Goal: Task Accomplishment & Management: Use online tool/utility

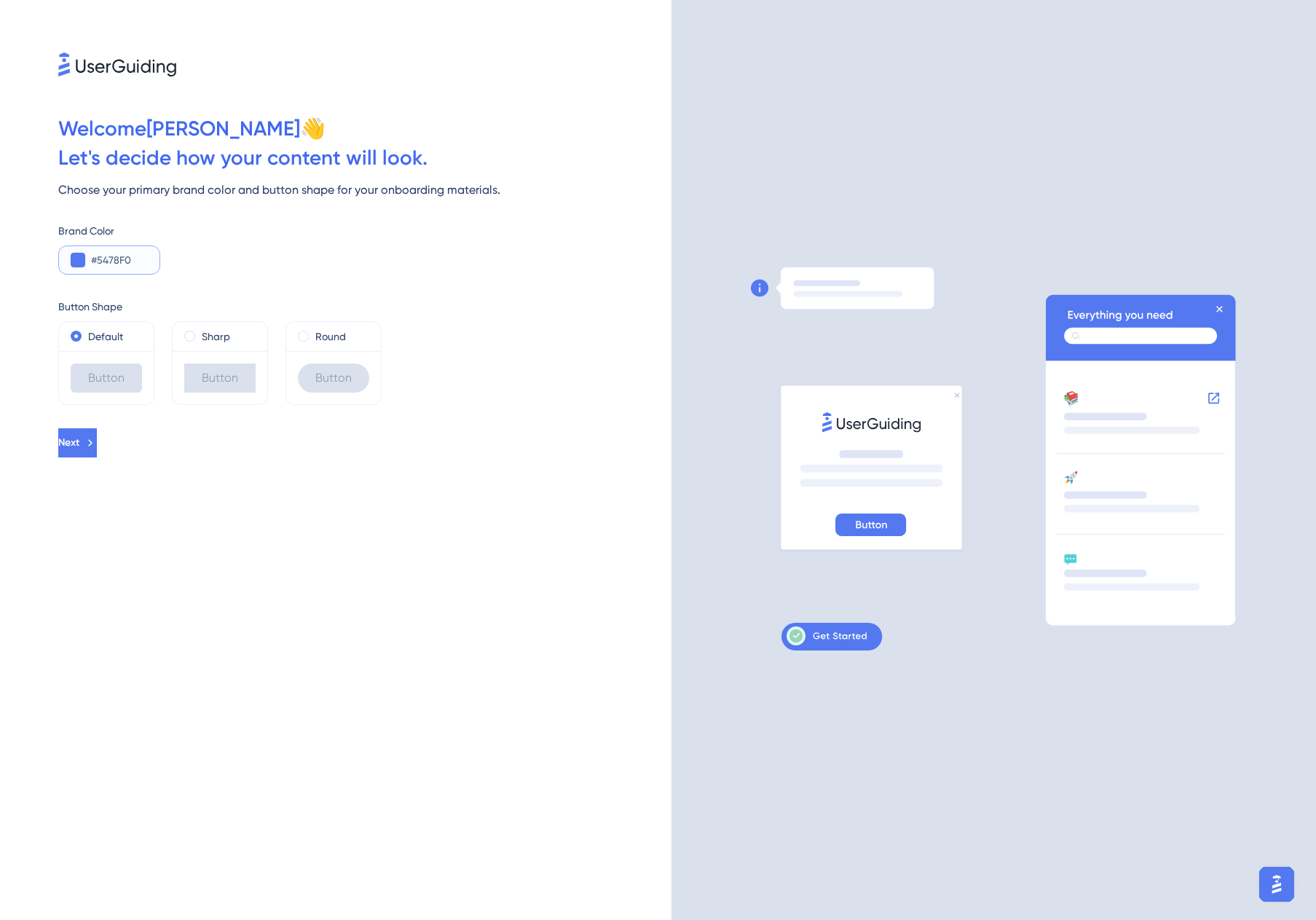
click at [119, 253] on input "#5478F0" at bounding box center [119, 259] width 56 height 18
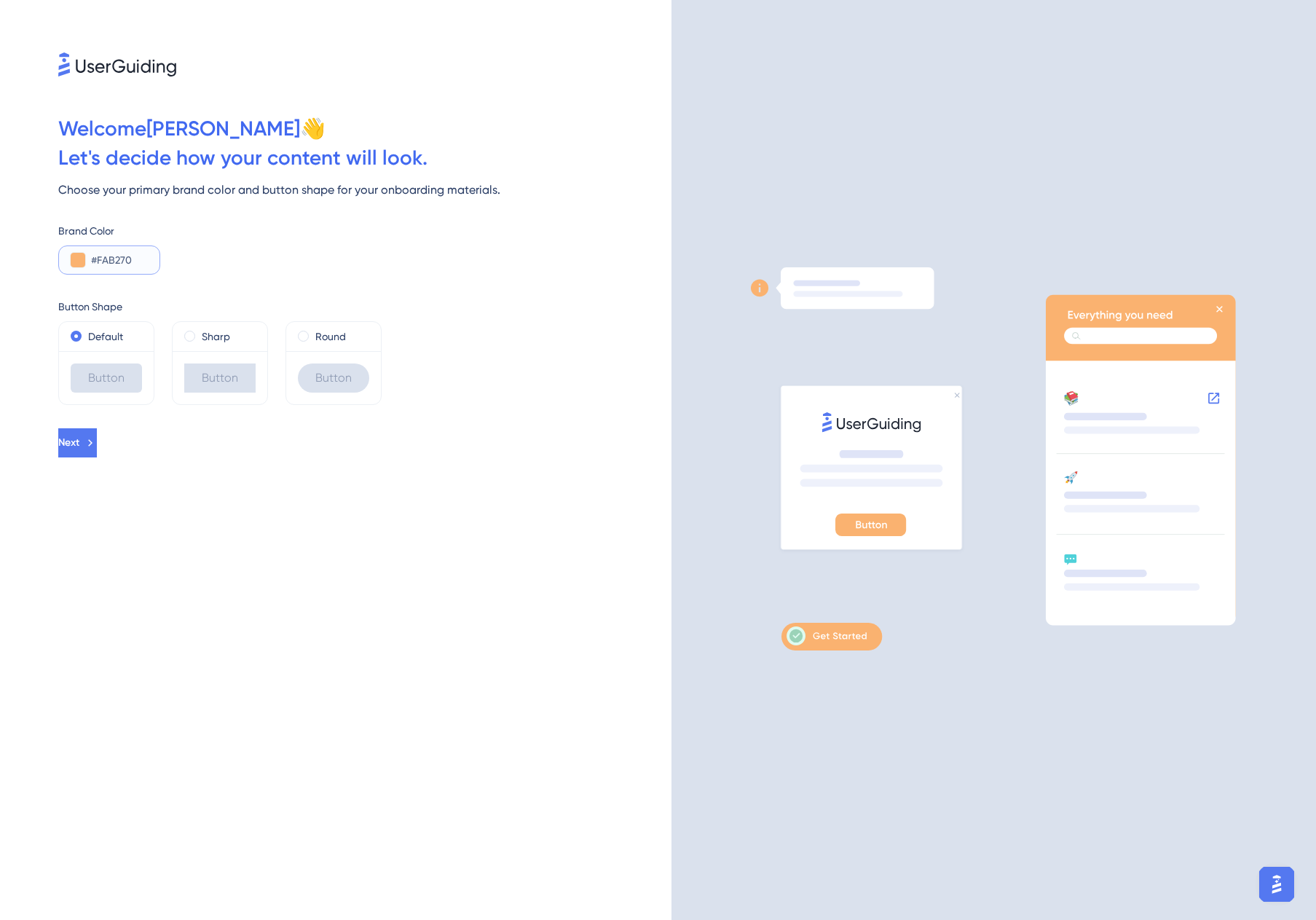
type input "#FAB270"
click at [353, 353] on div "Button" at bounding box center [333, 377] width 94 height 53
click at [237, 346] on div "Sharp" at bounding box center [219, 335] width 94 height 29
click at [309, 339] on div "Round" at bounding box center [333, 336] width 71 height 18
click at [212, 343] on label "Sharp" at bounding box center [216, 336] width 29 height 18
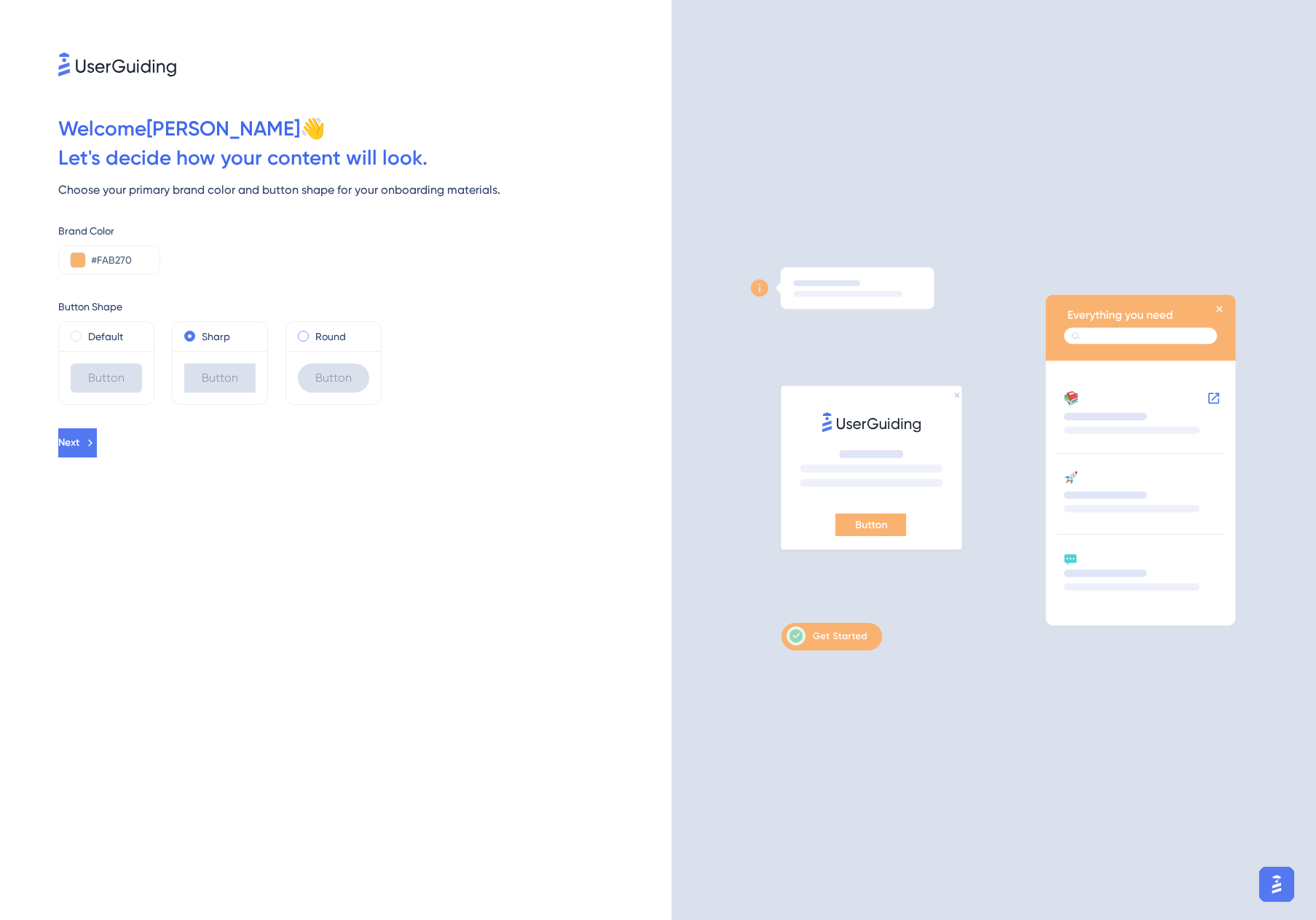
click at [307, 340] on div "Round" at bounding box center [333, 336] width 71 height 18
click at [110, 334] on label "Default" at bounding box center [106, 336] width 35 height 18
click at [97, 443] on icon at bounding box center [90, 443] width 13 height 13
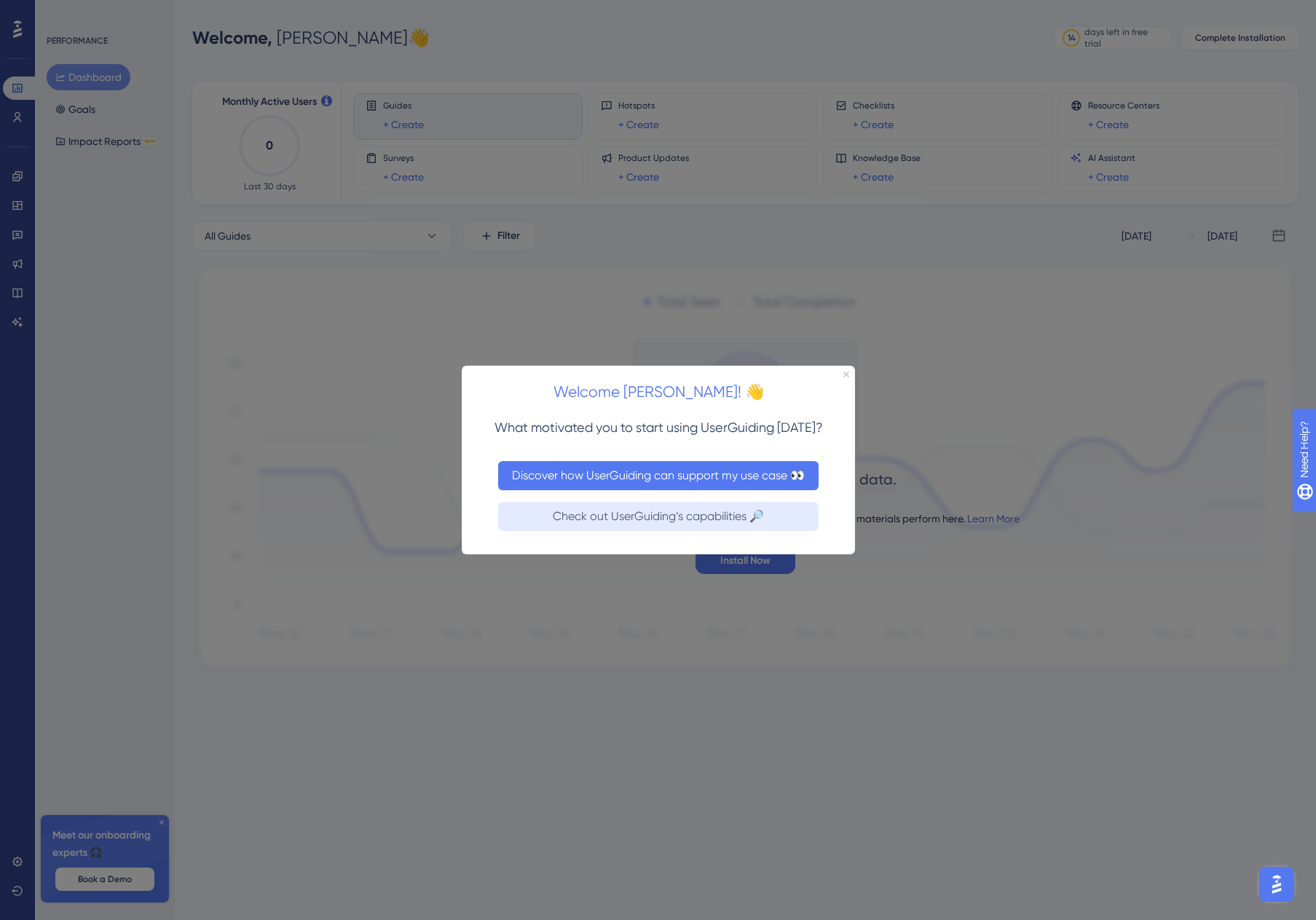
click at [761, 478] on button "Discover how UserGuiding can support my use case 👀" at bounding box center [658, 474] width 320 height 29
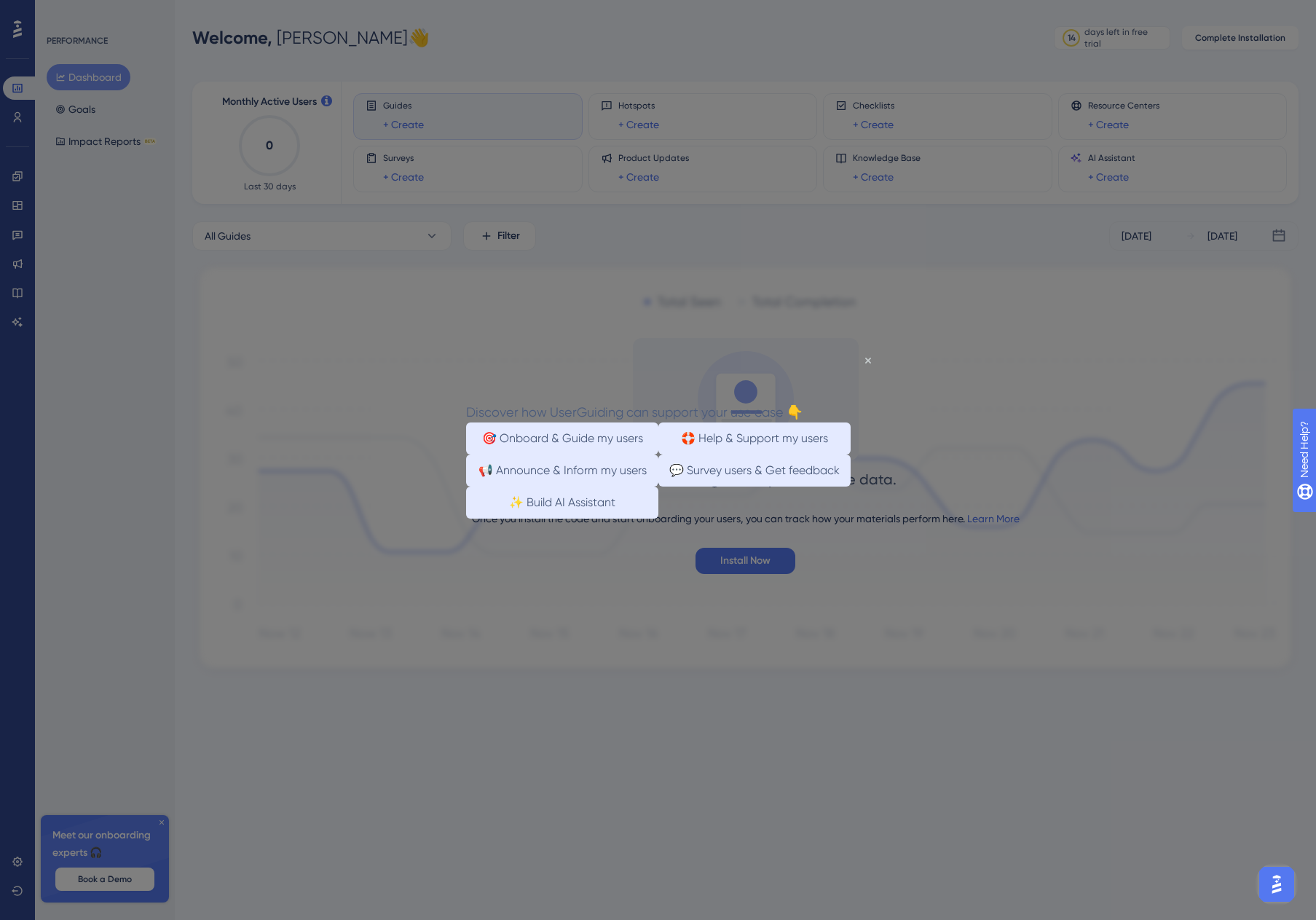
click at [802, 400] on div "Discover how UserGuiding can support your use case 👇" at bounding box center [633, 410] width 336 height 21
drag, startPoint x: 867, startPoint y: 359, endPoint x: 1306, endPoint y: 711, distance: 562.7
click at [867, 359] on icon "Close Preview" at bounding box center [867, 359] width 6 height 6
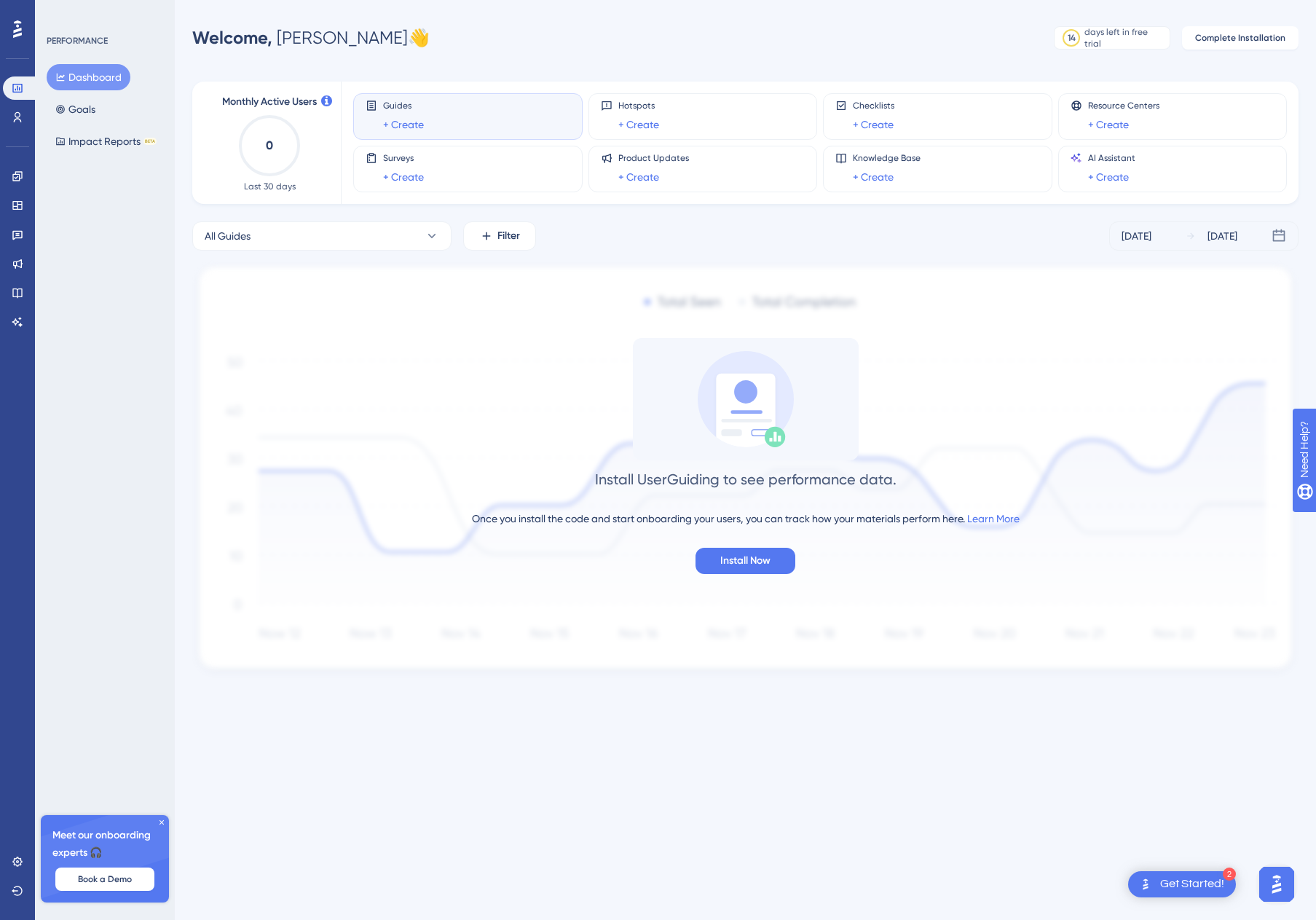
click at [531, 117] on div "Guides + Create" at bounding box center [468, 117] width 205 height 33
click at [407, 123] on link "+ Create" at bounding box center [404, 124] width 41 height 18
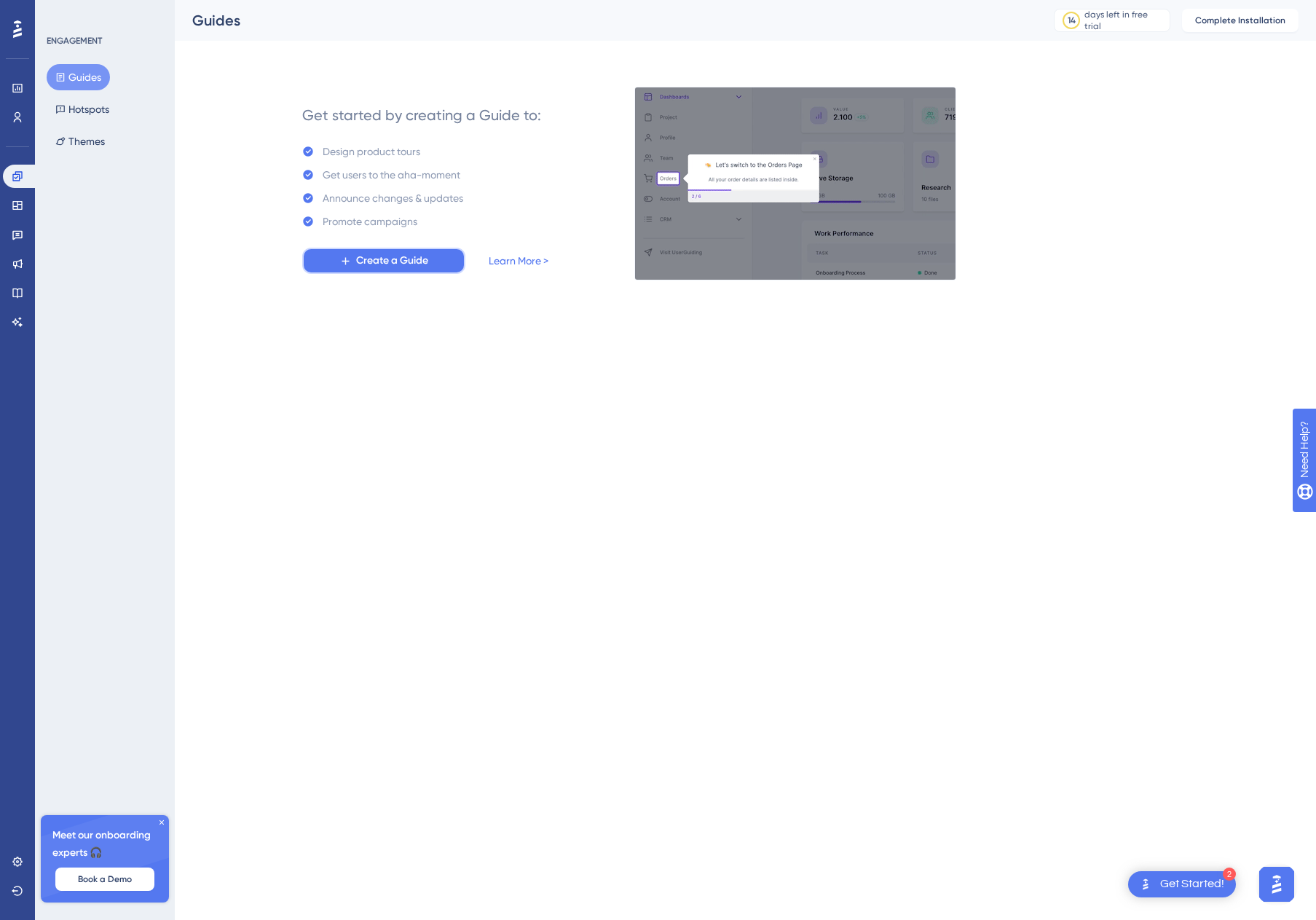
click at [459, 260] on button "Create a Guide" at bounding box center [383, 260] width 163 height 26
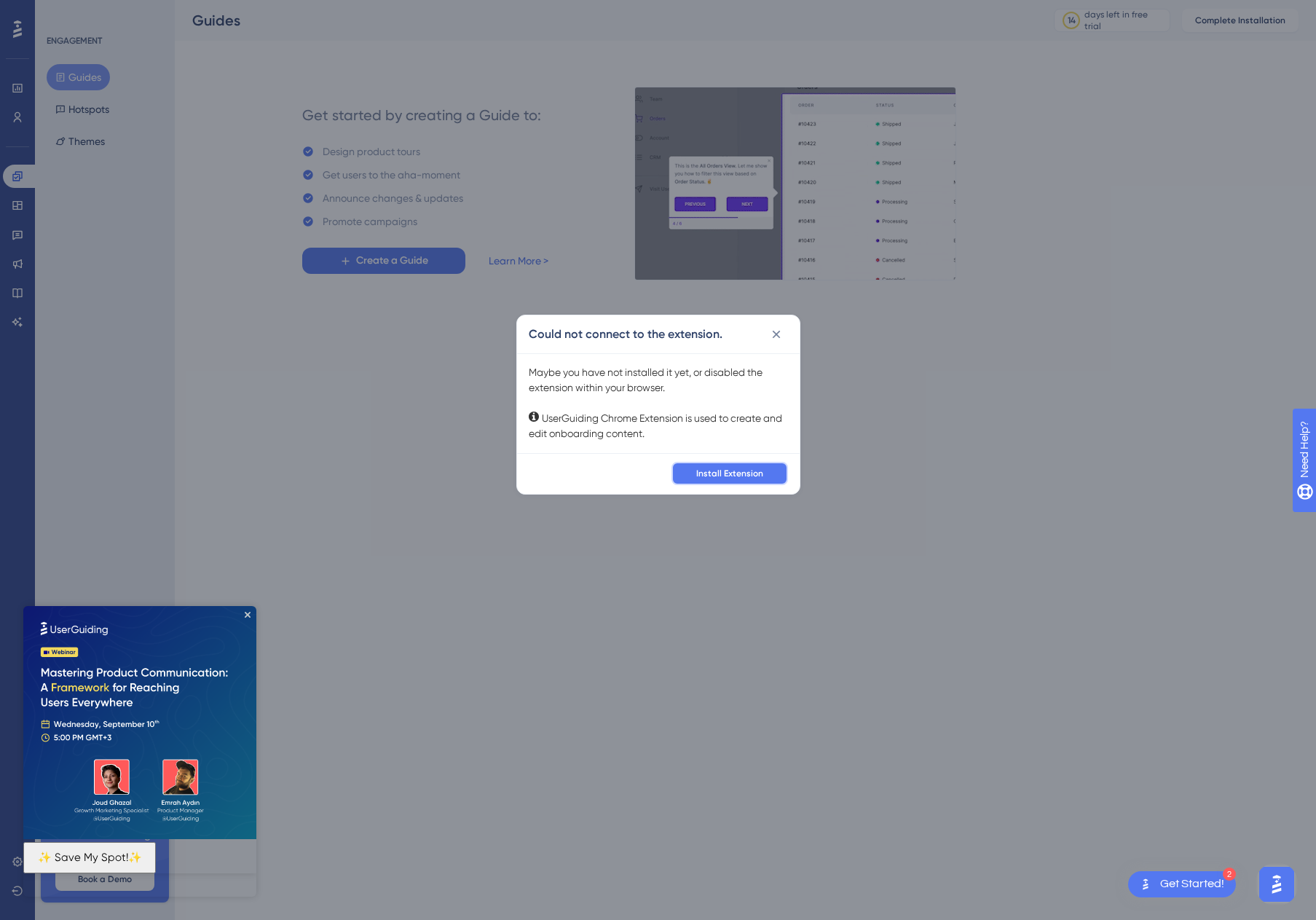
click at [771, 465] on button "Install Extension" at bounding box center [730, 473] width 117 height 23
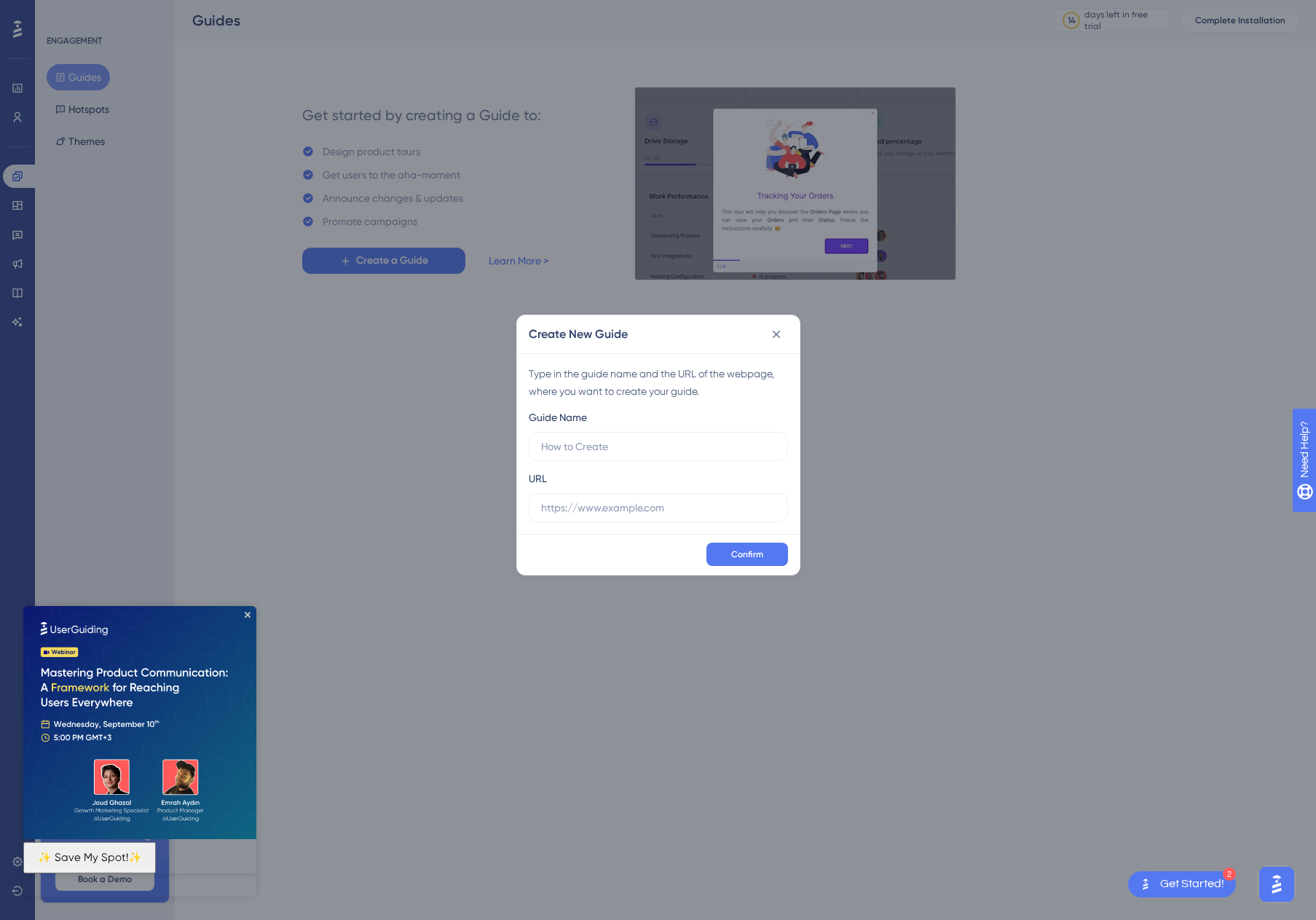
click at [1122, 80] on div "Create New Guide Type in the guide name and the URL of the webpage, where you w…" at bounding box center [658, 460] width 1316 height 920
